Goal: Task Accomplishment & Management: Complete application form

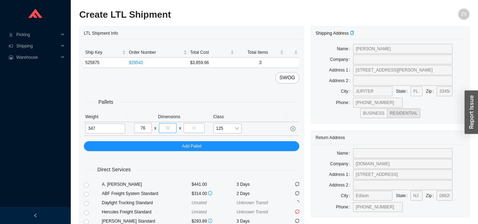
type input "76"
click at [170, 131] on input "tel" at bounding box center [168, 128] width 18 height 10
type input "27"
click at [200, 130] on input "tel" at bounding box center [194, 128] width 21 height 10
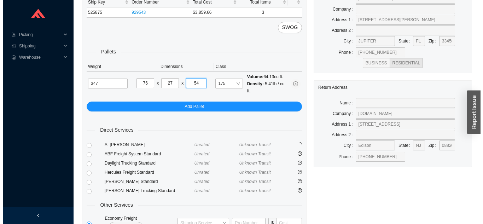
scroll to position [86, 0]
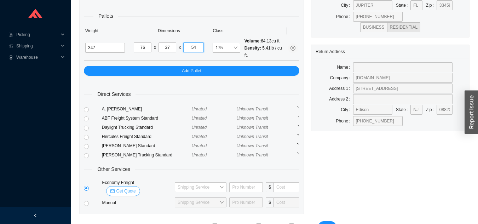
type input "54"
click at [136, 188] on span "Get Quote" at bounding box center [125, 191] width 19 height 7
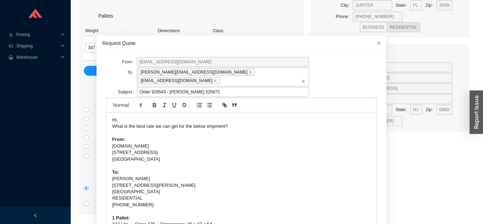
scroll to position [19, 0]
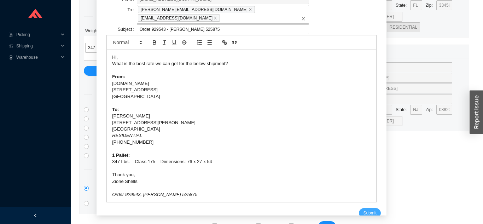
click at [362, 208] on button "Submit" at bounding box center [370, 213] width 22 height 10
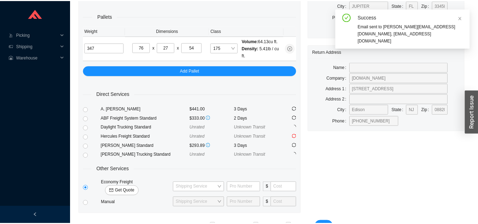
scroll to position [8, 0]
